Goal: Complete application form

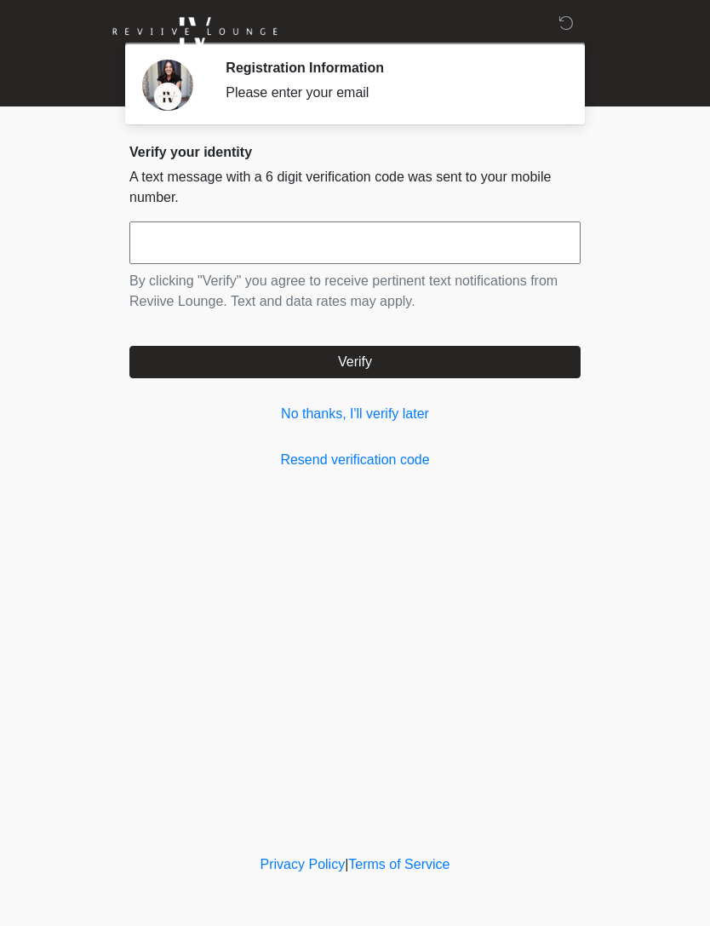
click at [395, 417] on link "No thanks, I'll verify later" at bounding box center [354, 414] width 451 height 20
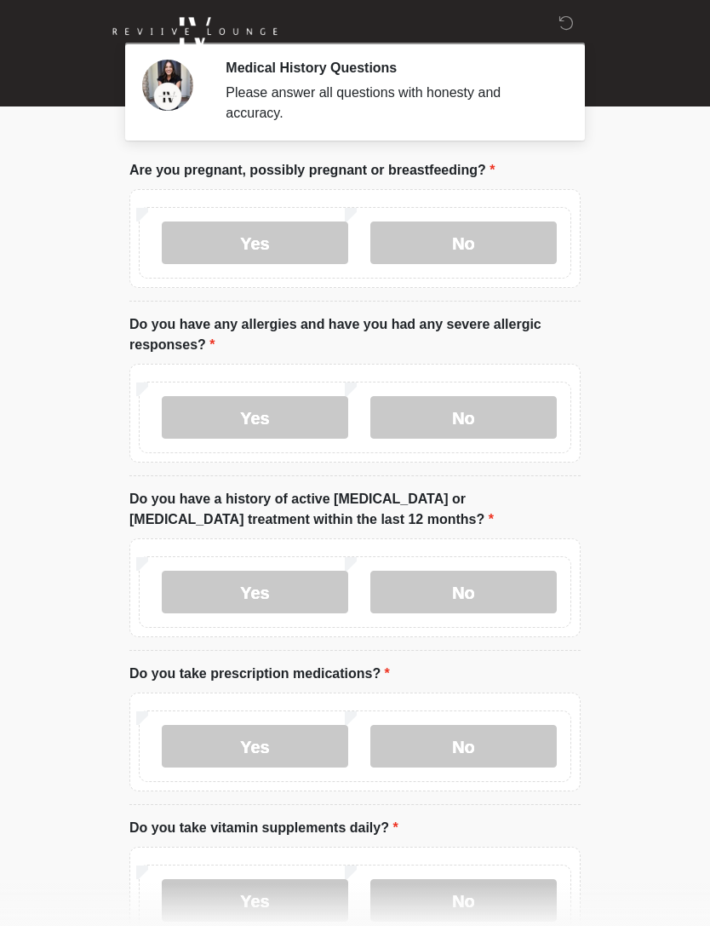
click at [492, 241] on label "No" at bounding box center [463, 242] width 187 height 43
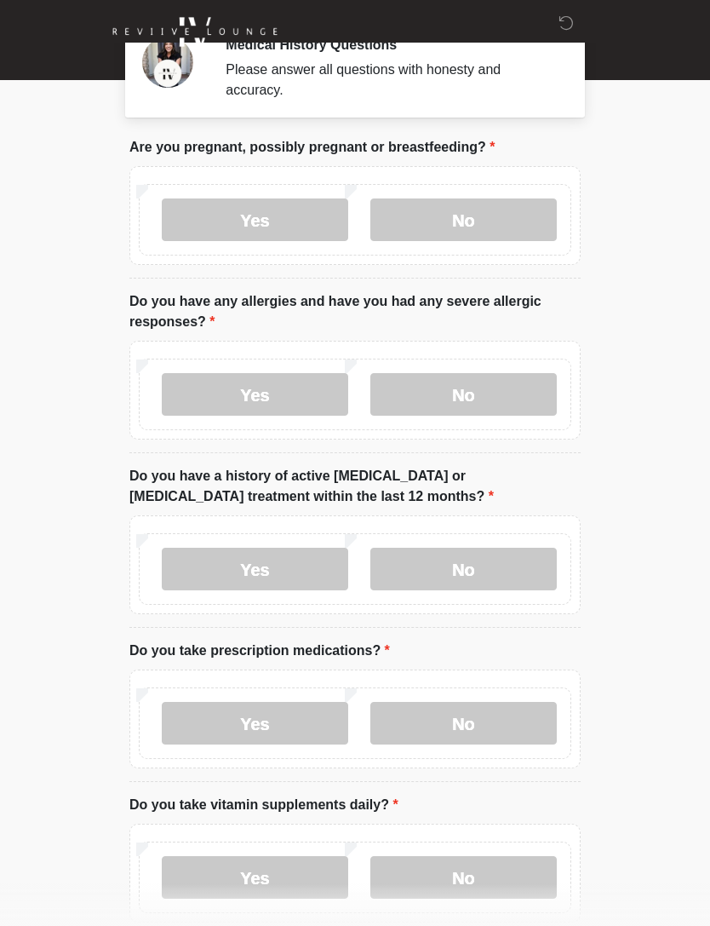
scroll to position [30, 0]
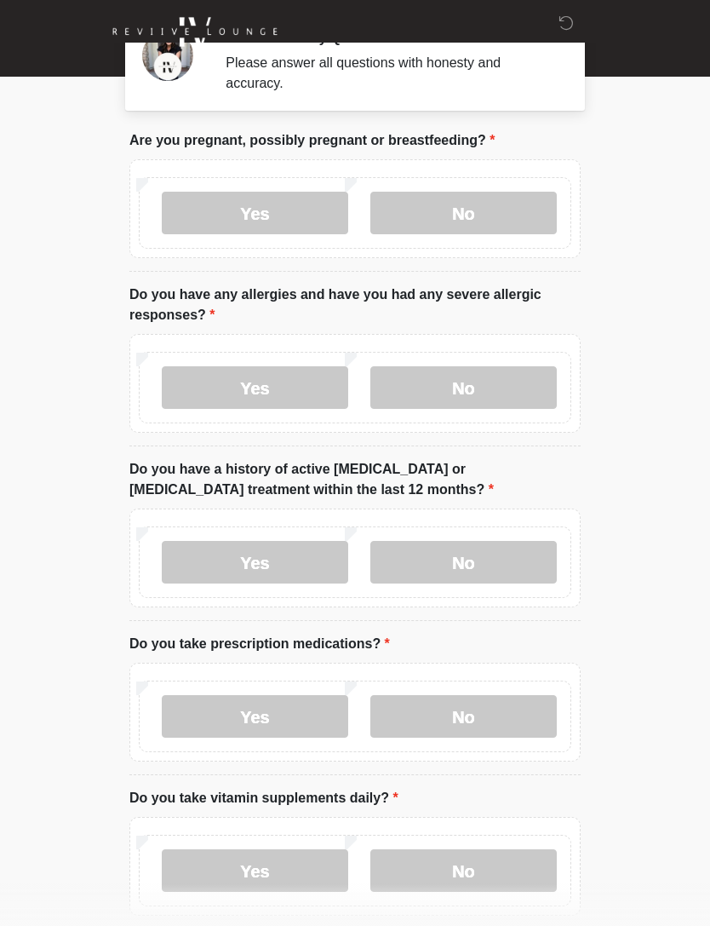
click at [491, 387] on label "No" at bounding box center [463, 387] width 187 height 43
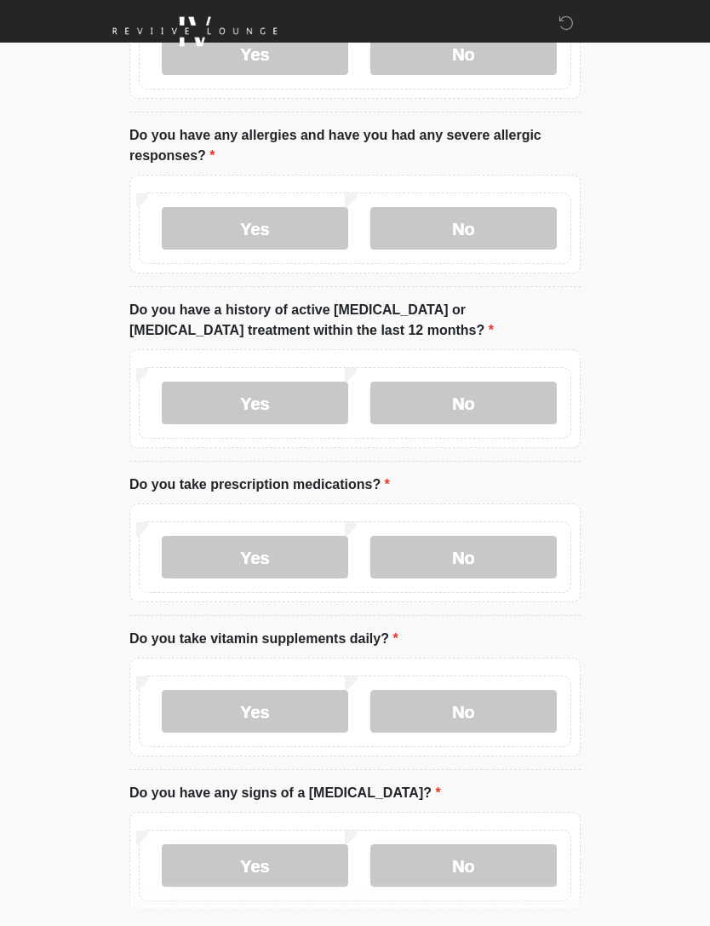
scroll to position [189, 0]
click at [473, 396] on label "No" at bounding box center [463, 403] width 187 height 43
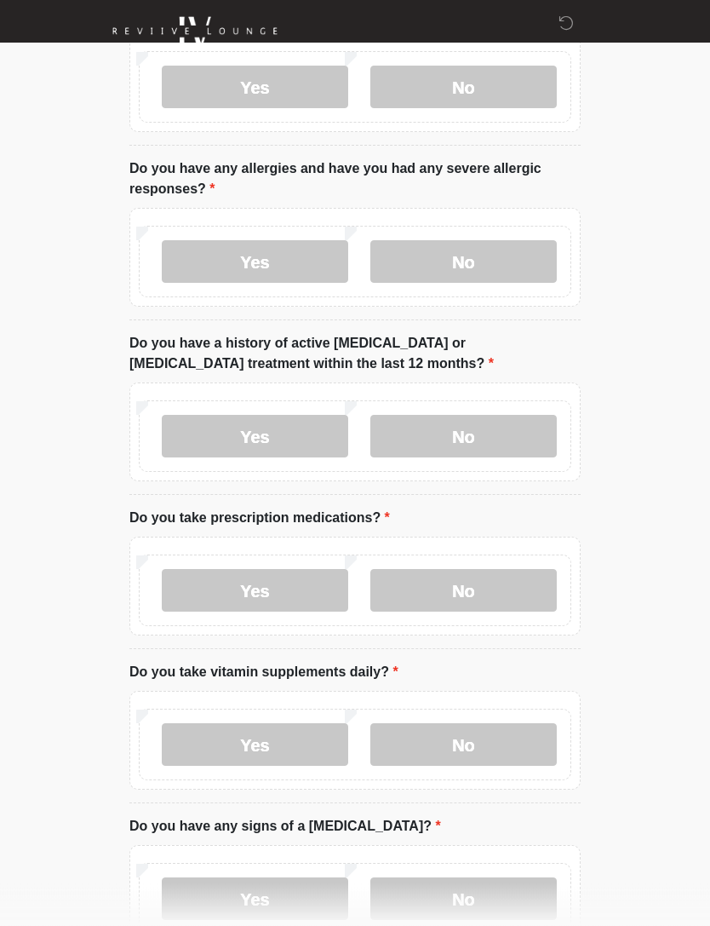
scroll to position [157, 0]
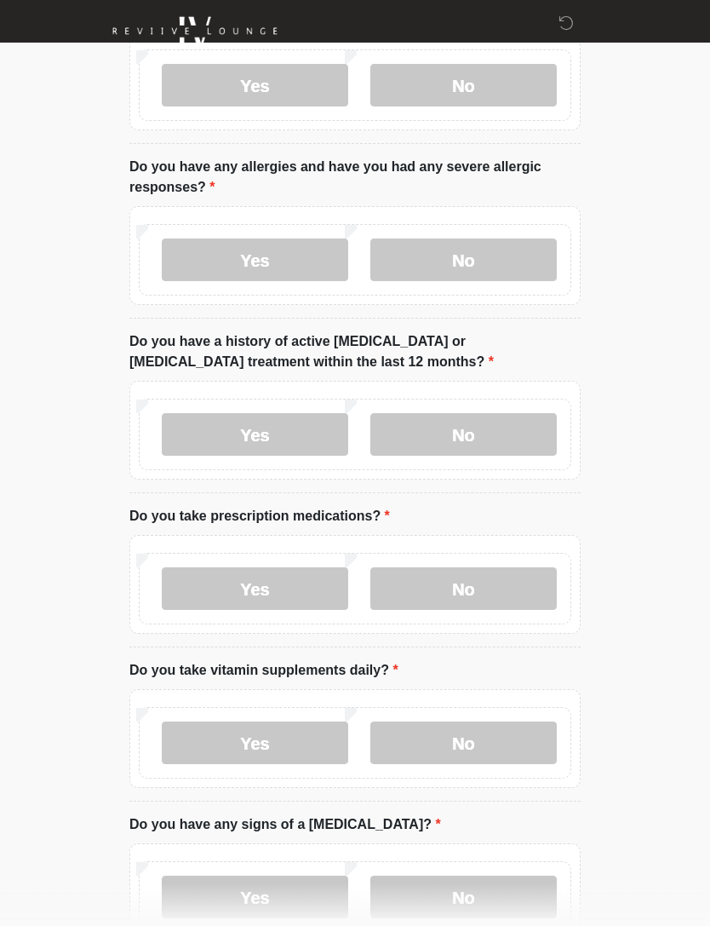
click at [490, 593] on label "No" at bounding box center [463, 589] width 187 height 43
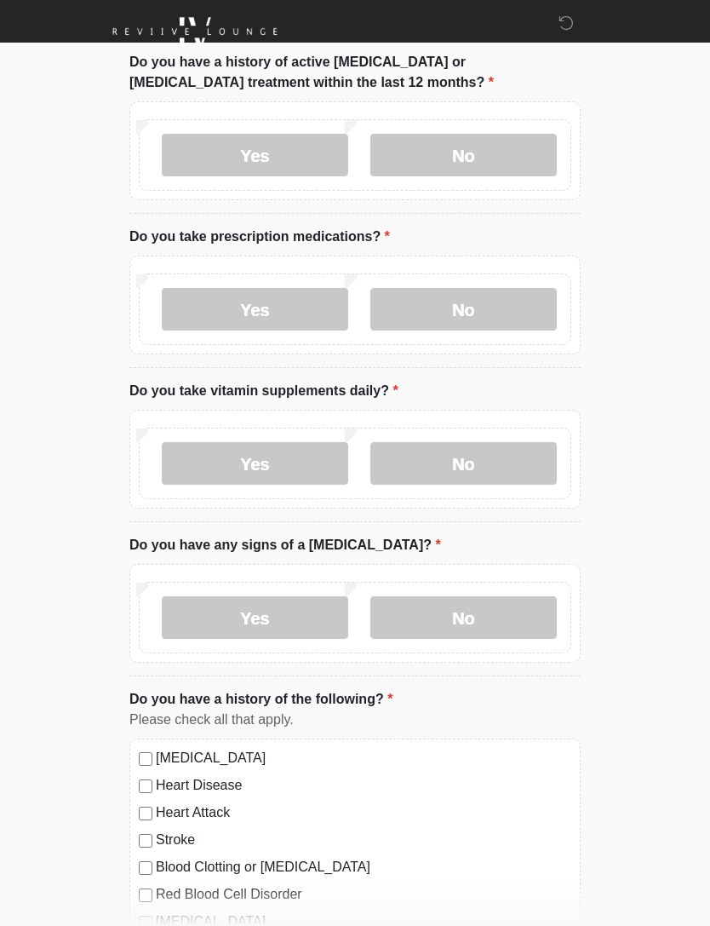
scroll to position [440, 0]
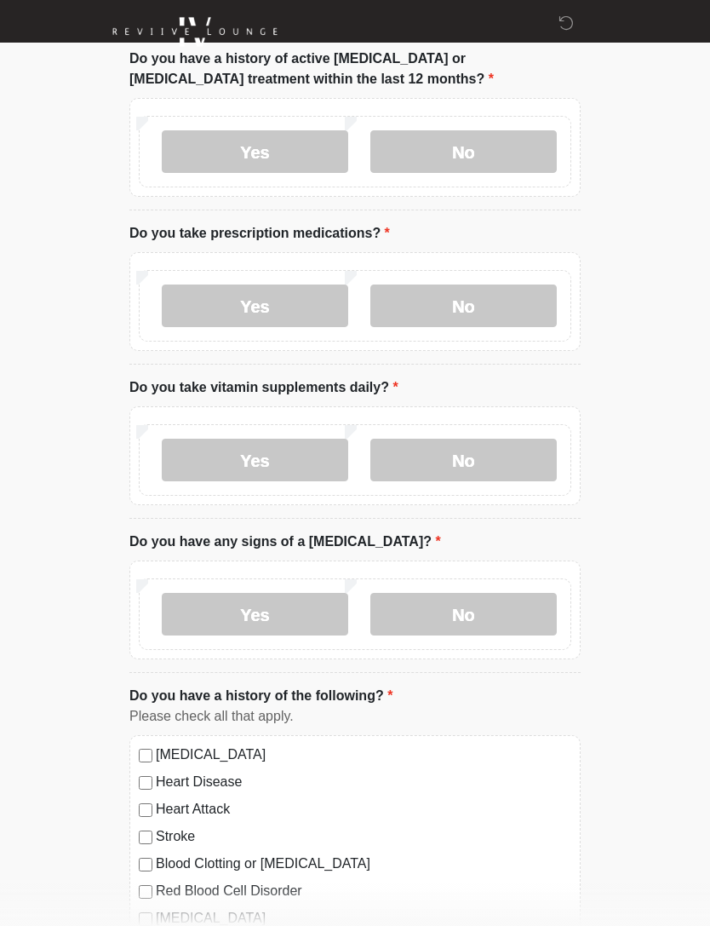
click at [453, 456] on label "No" at bounding box center [463, 460] width 187 height 43
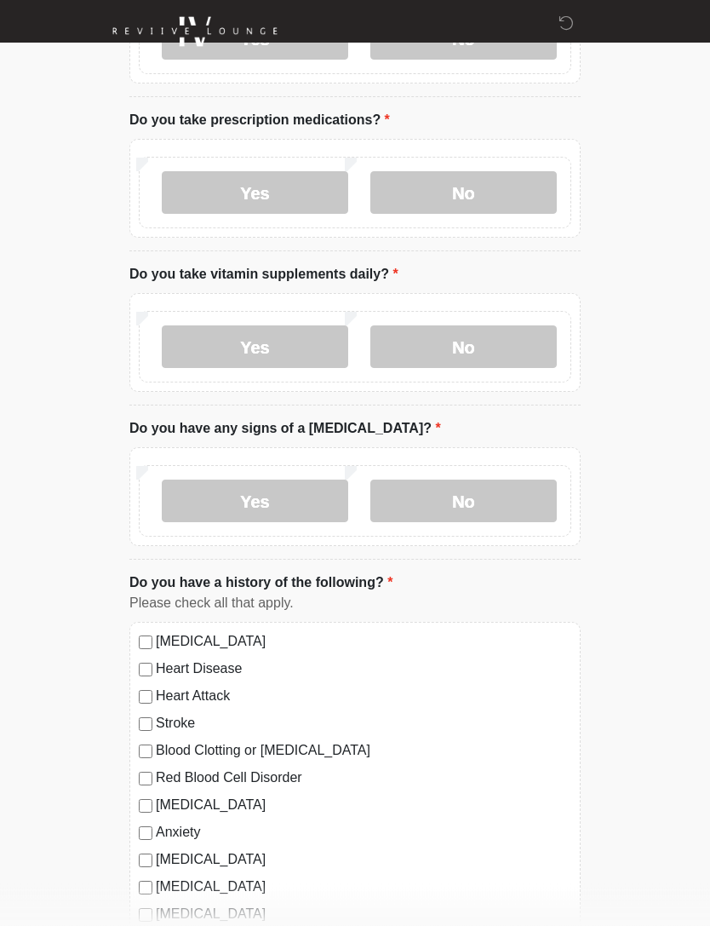
scroll to position [554, 0]
click at [477, 493] on label "No" at bounding box center [463, 500] width 187 height 43
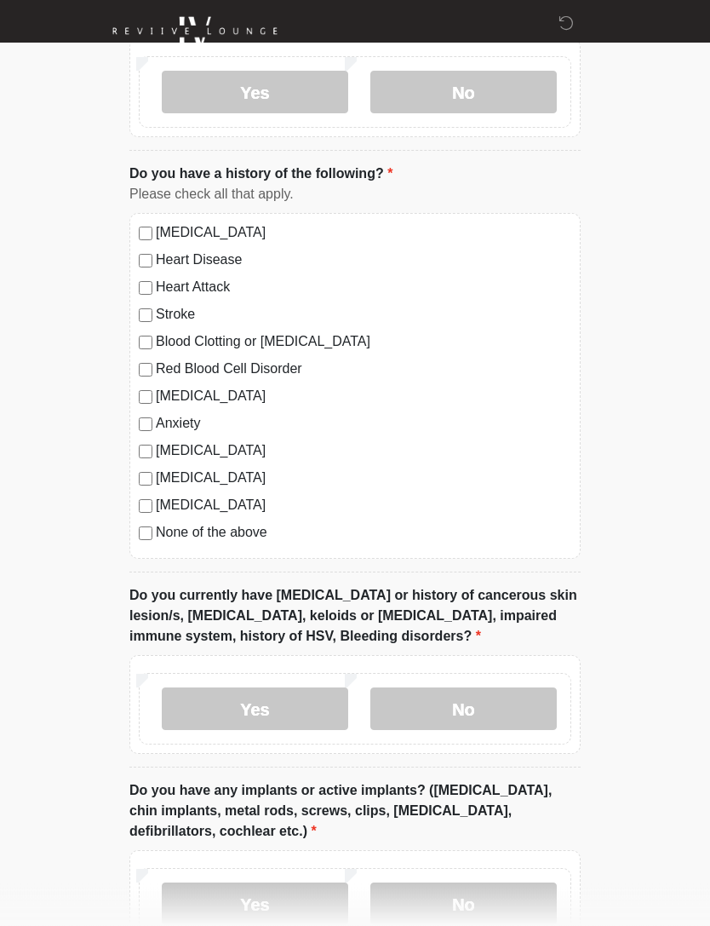
scroll to position [1001, 0]
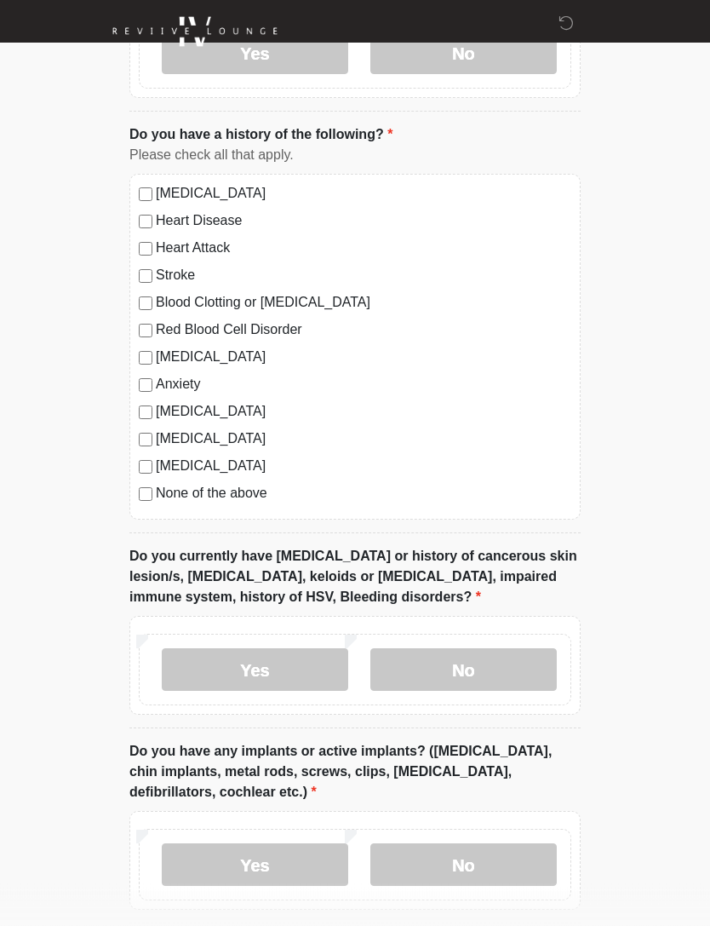
click at [250, 498] on label "None of the above" at bounding box center [364, 494] width 416 height 20
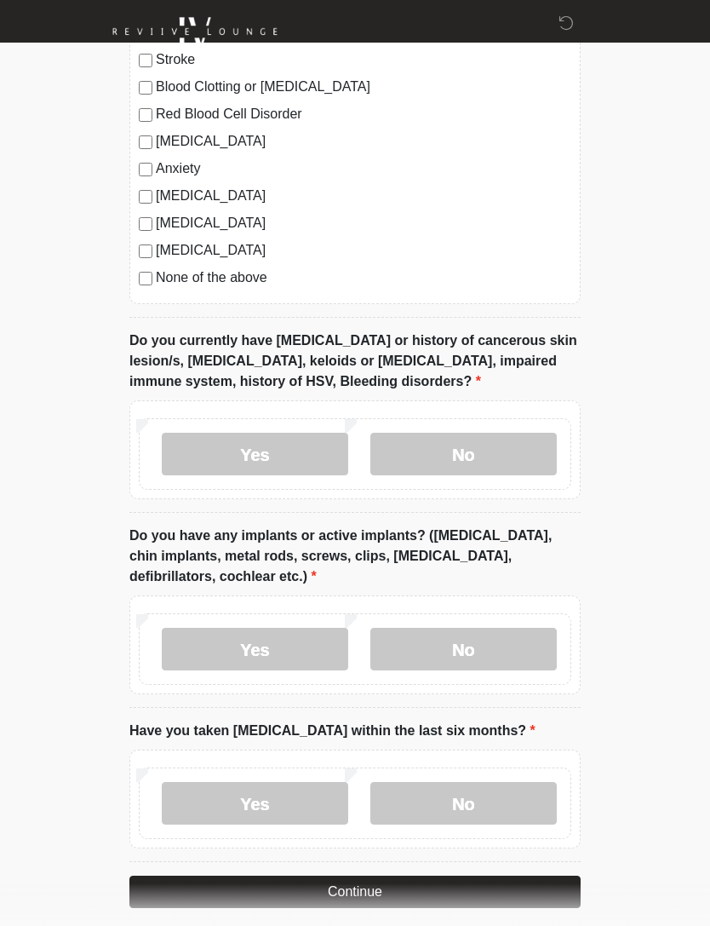
scroll to position [1232, 0]
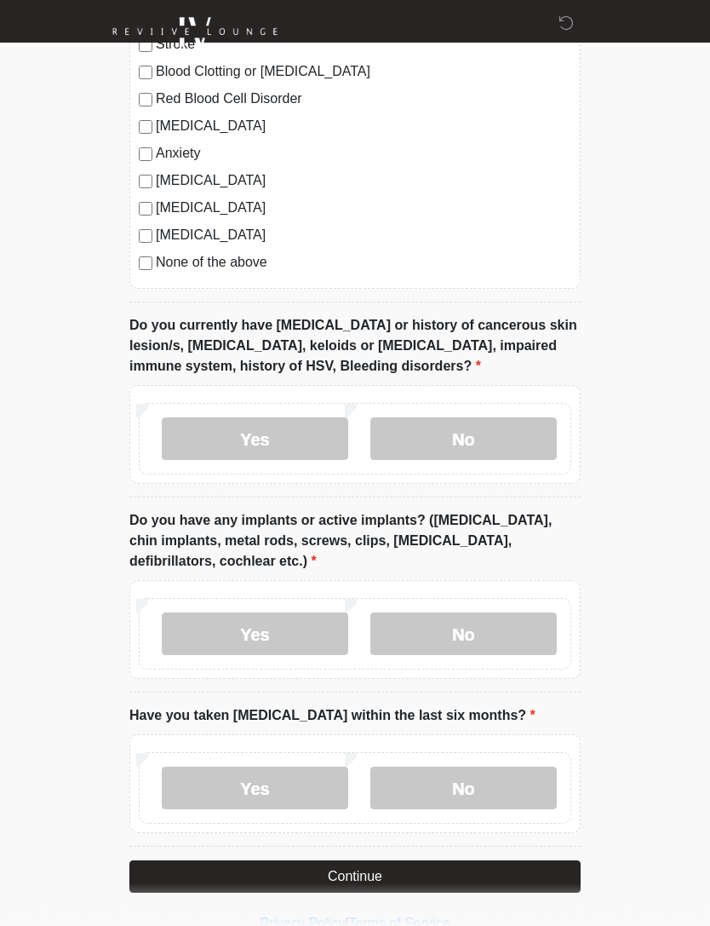
click at [493, 426] on label "No" at bounding box center [463, 438] width 187 height 43
click at [499, 631] on label "No" at bounding box center [463, 633] width 187 height 43
click at [497, 779] on label "No" at bounding box center [463, 788] width 187 height 43
click at [487, 792] on label "No" at bounding box center [463, 788] width 187 height 43
click at [392, 881] on button "Continue" at bounding box center [354, 876] width 451 height 32
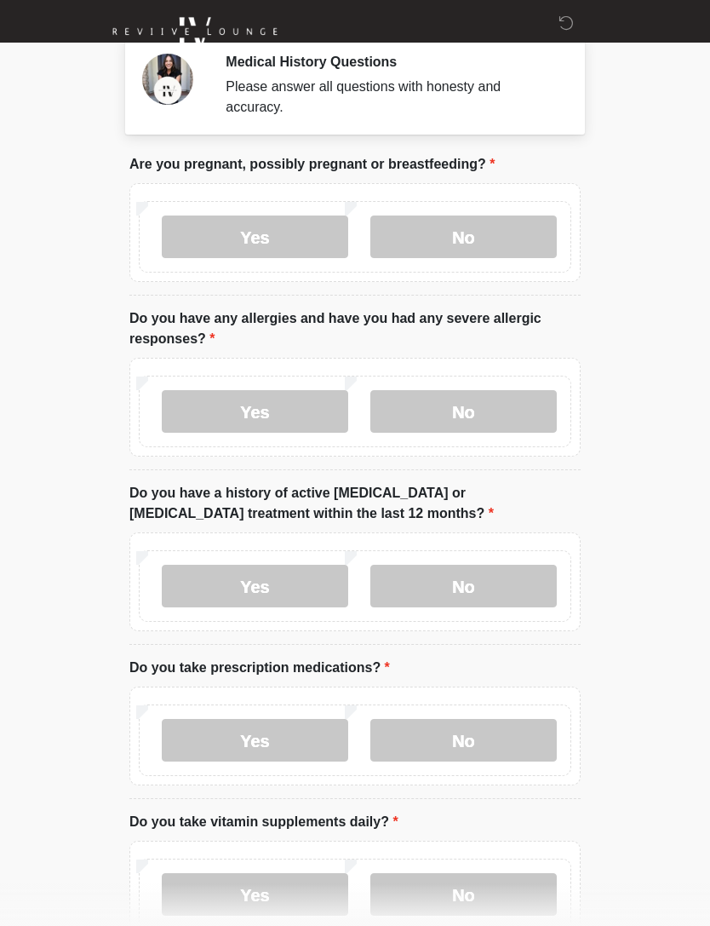
scroll to position [0, 0]
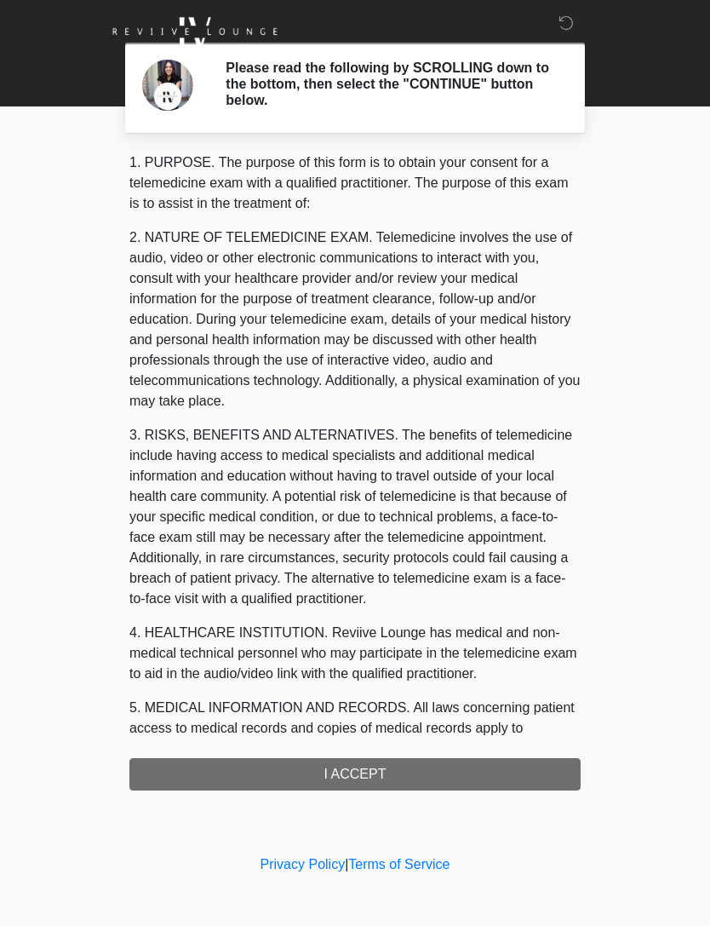
click at [369, 778] on div "1. PURPOSE. The purpose of this form is to obtain your consent for a telemedici…" at bounding box center [354, 471] width 451 height 638
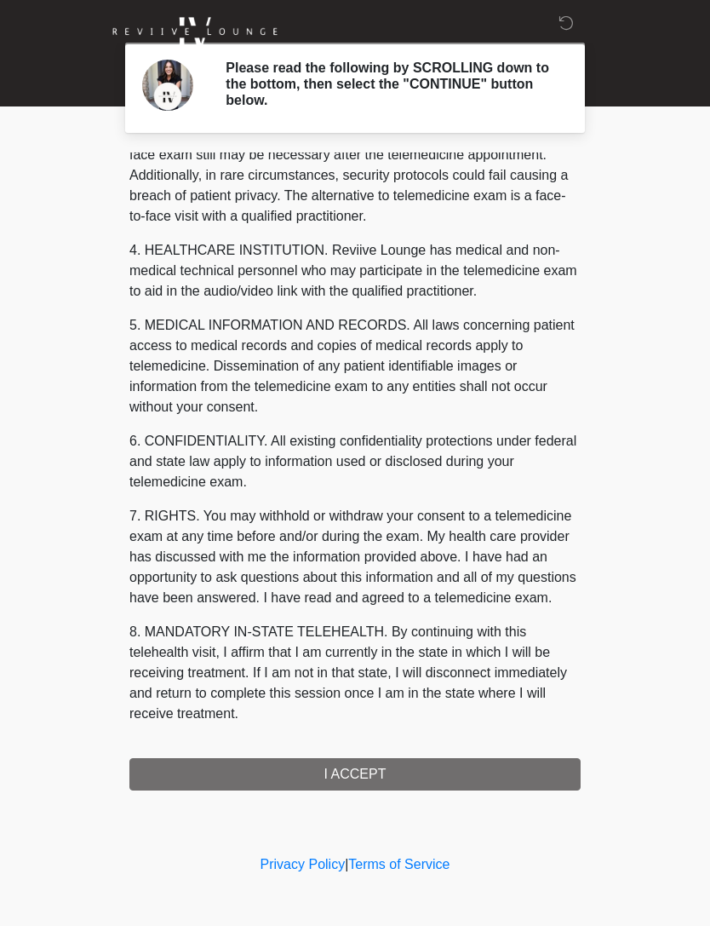
click at [365, 776] on div "1. PURPOSE. The purpose of this form is to obtain your consent for a telemedici…" at bounding box center [354, 471] width 451 height 638
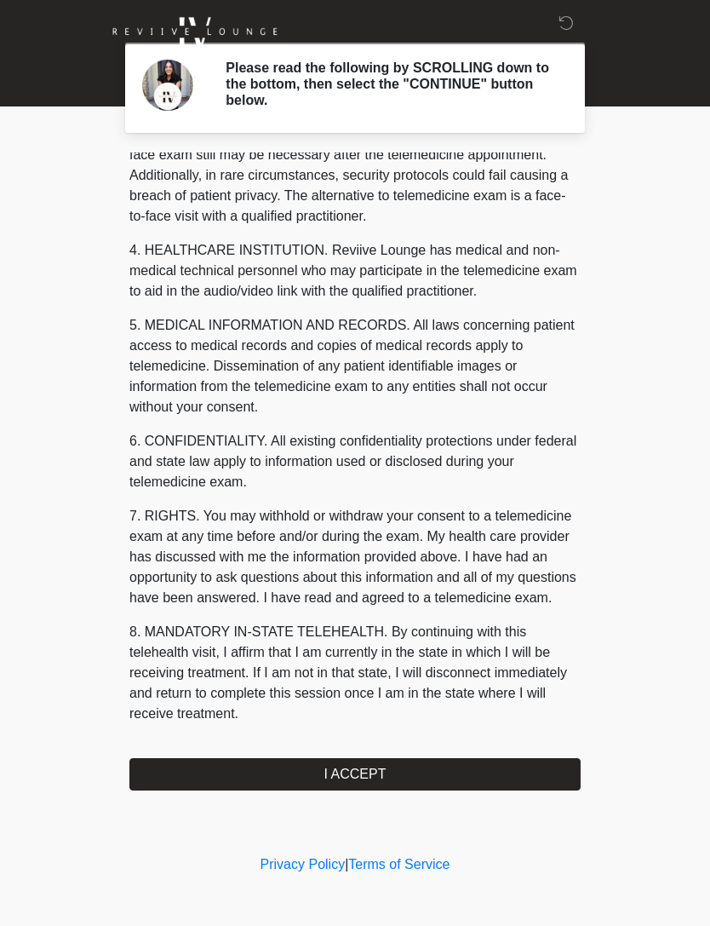
scroll to position [403, 0]
click at [377, 774] on button "I ACCEPT" at bounding box center [354, 774] width 451 height 32
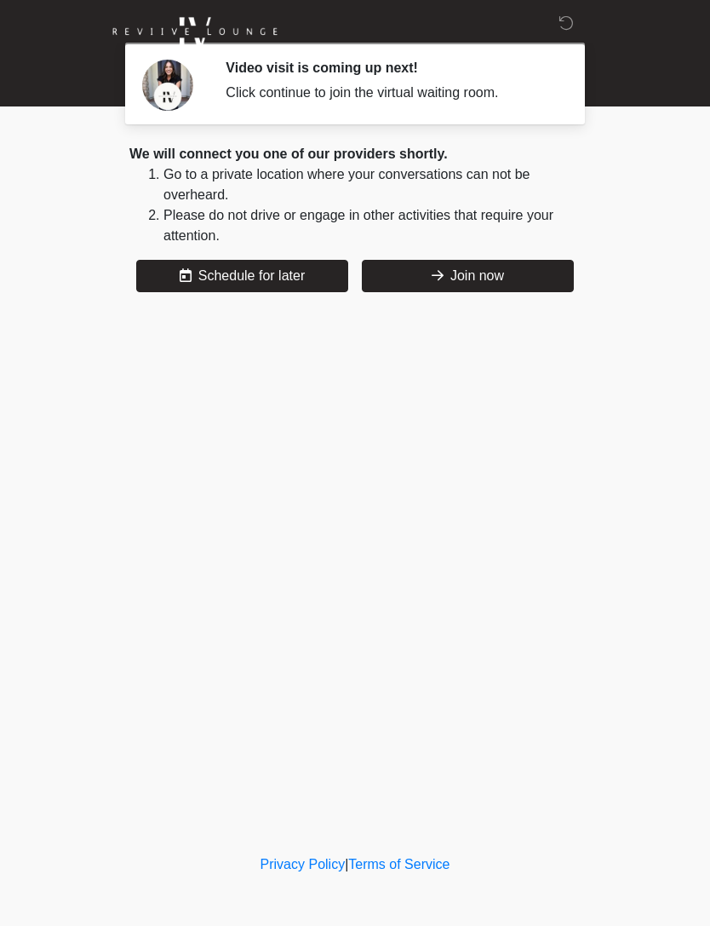
click at [523, 277] on button "Join now" at bounding box center [468, 276] width 212 height 32
